Goal: Transaction & Acquisition: Purchase product/service

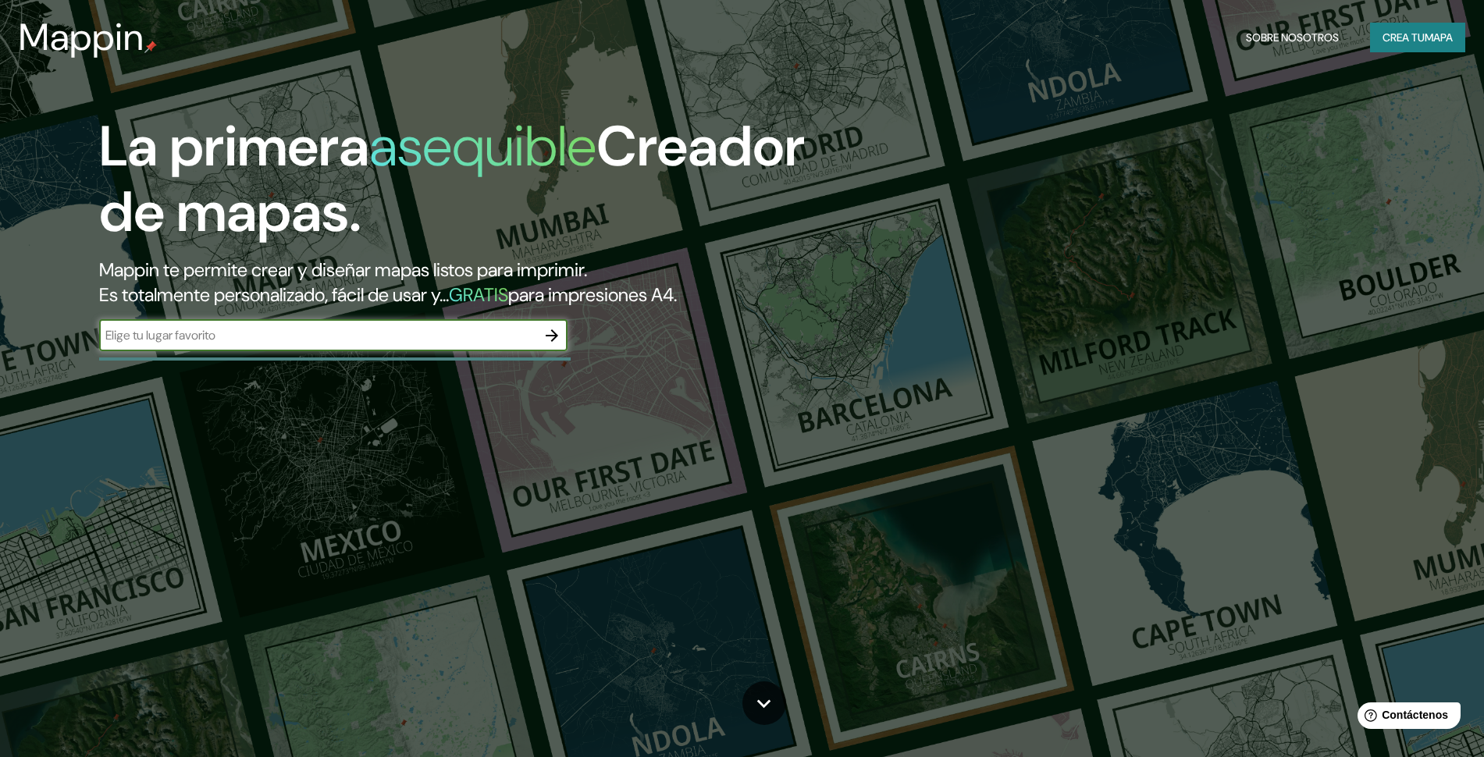
click at [1420, 38] on font "Crea tu" at bounding box center [1404, 37] width 42 height 14
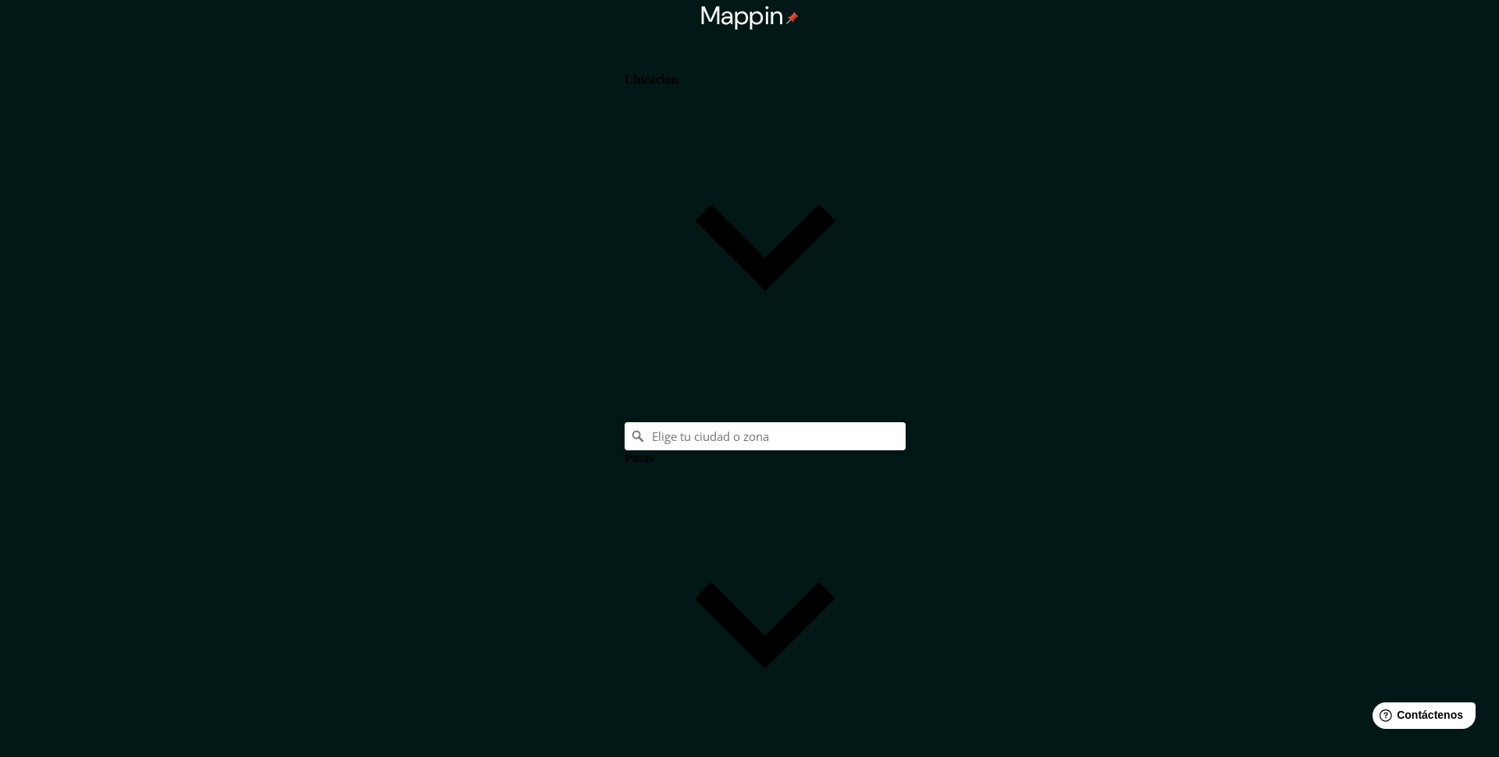
click at [1249, 649] on body "Mappin Ubicación Patas Estilo Blanco Negro Natural [PERSON_NAME] ($2) Terreno (…" at bounding box center [749, 378] width 1499 height 757
type input "a4"
